Goal: Navigation & Orientation: Find specific page/section

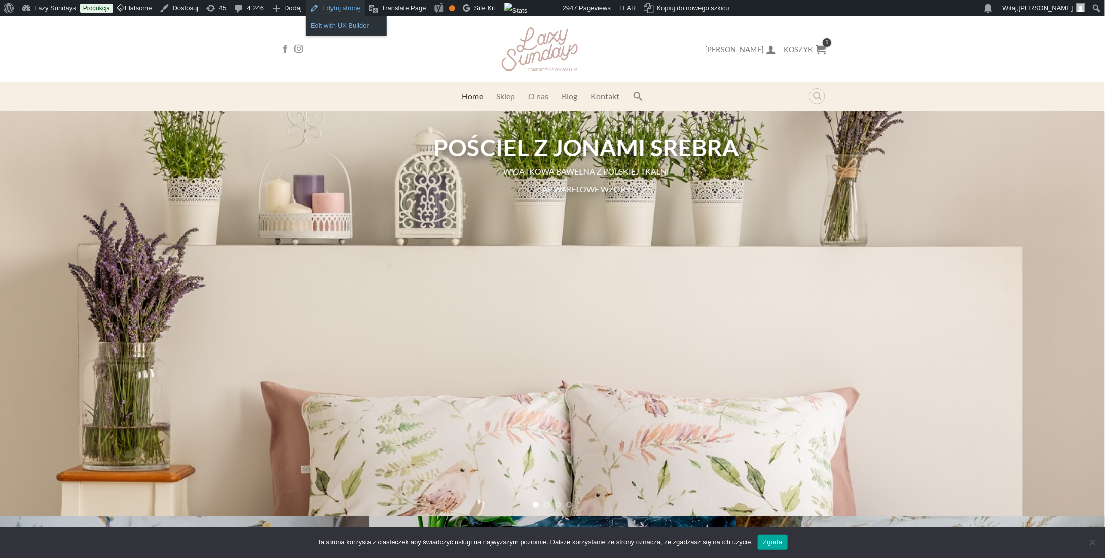
click at [340, 29] on link "Edit with UX Builder" at bounding box center [346, 25] width 81 height 13
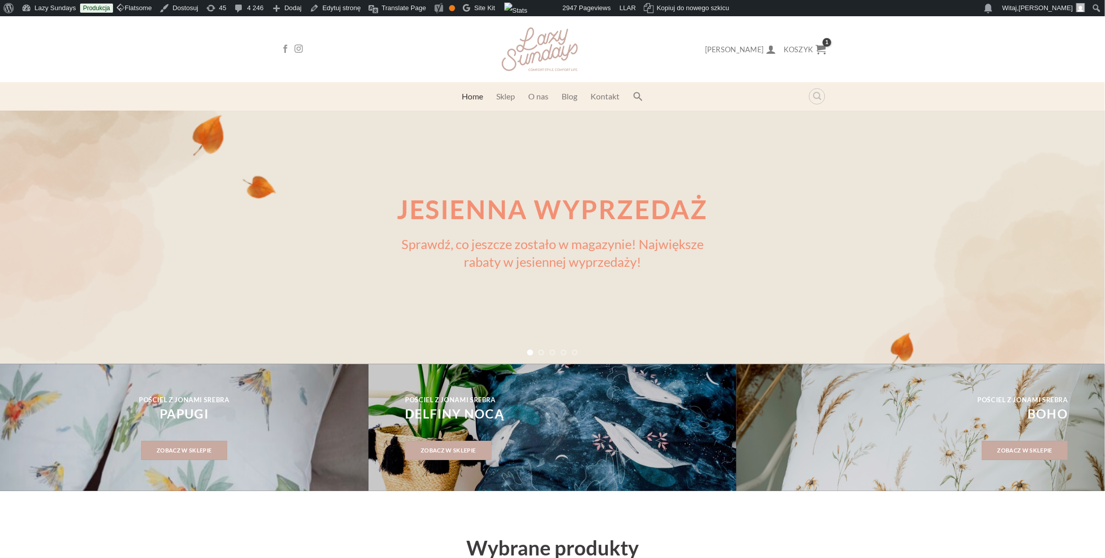
click at [508, 95] on link "Sklep" at bounding box center [506, 96] width 19 height 18
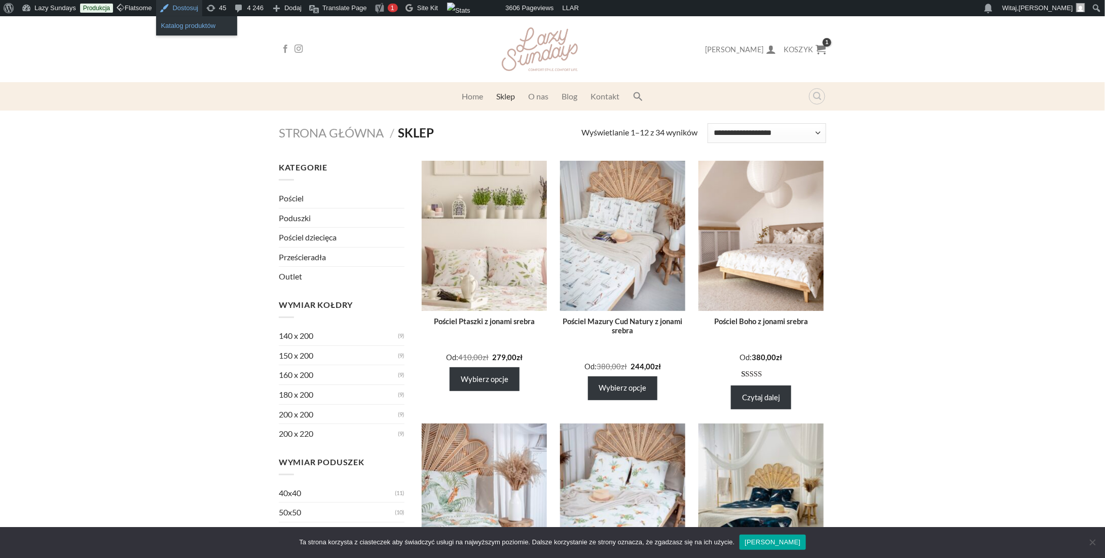
click at [184, 27] on link "Katalog produktów" at bounding box center [196, 25] width 81 height 13
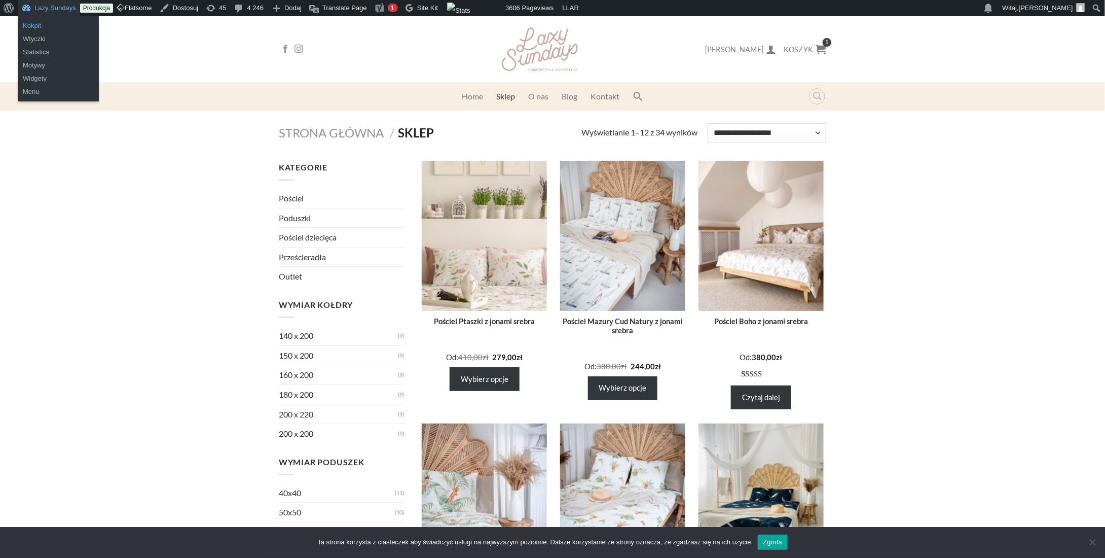
click at [32, 27] on link "Kokpit" at bounding box center [58, 25] width 81 height 13
